Goal: Task Accomplishment & Management: Manage account settings

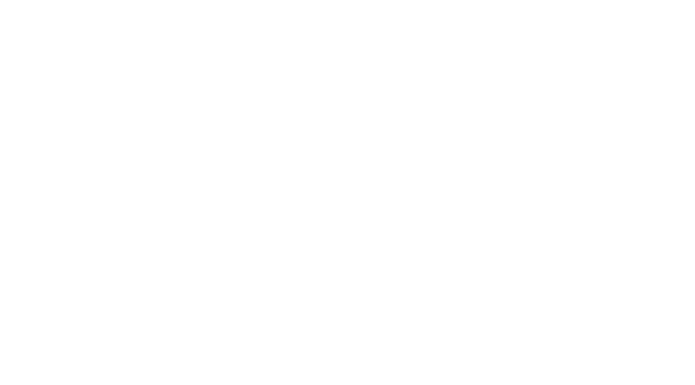
click at [243, 163] on html at bounding box center [347, 192] width 695 height 385
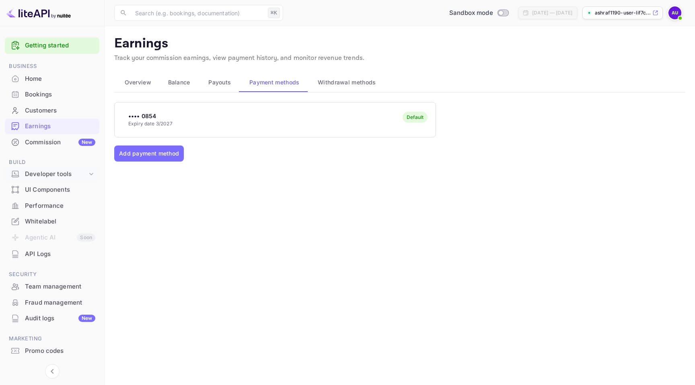
click at [55, 178] on div "Developer tools" at bounding box center [56, 174] width 62 height 9
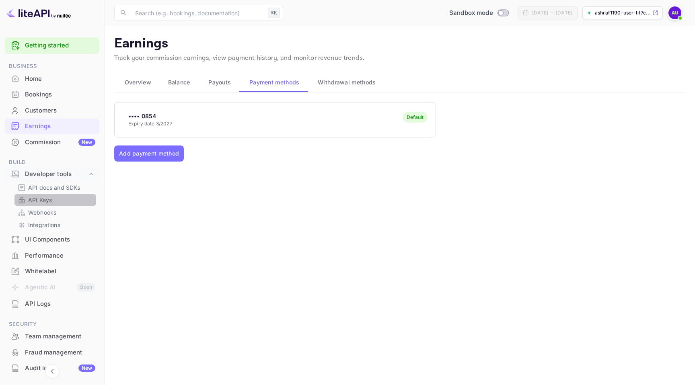
click at [54, 198] on link "API Keys" at bounding box center [55, 200] width 75 height 8
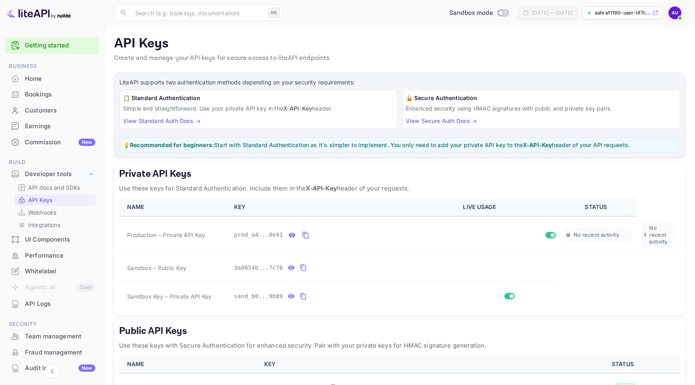
click at [613, 14] on p "ashraf1190-user-lif7c...." at bounding box center [623, 12] width 56 height 7
